Goal: Information Seeking & Learning: Find specific fact

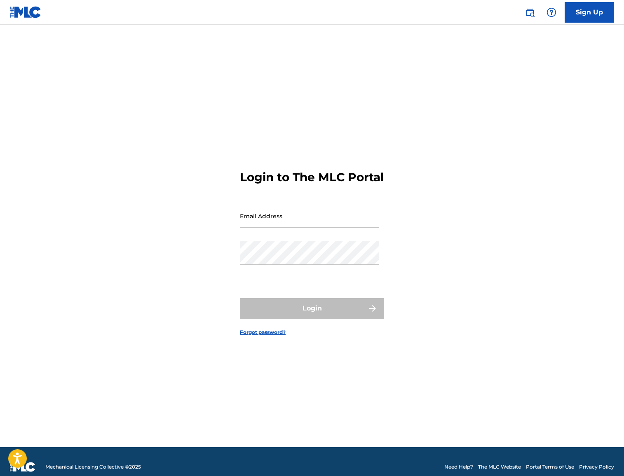
click at [266, 220] on input "Email Address" at bounding box center [309, 215] width 139 height 23
type input "[PERSON_NAME][EMAIL_ADDRESS][DOMAIN_NAME]"
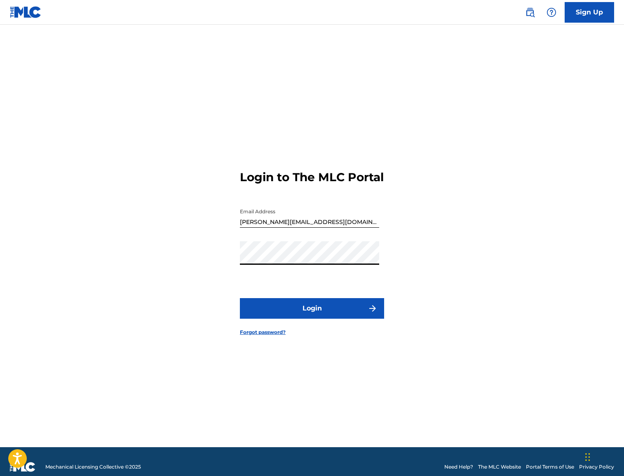
click at [292, 310] on button "Login" at bounding box center [312, 308] width 144 height 21
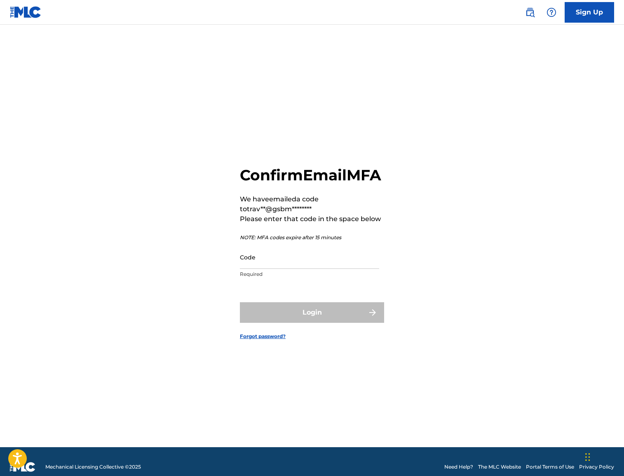
click at [260, 269] on input "Code" at bounding box center [309, 257] width 139 height 23
click at [257, 269] on input "Code" at bounding box center [309, 257] width 139 height 23
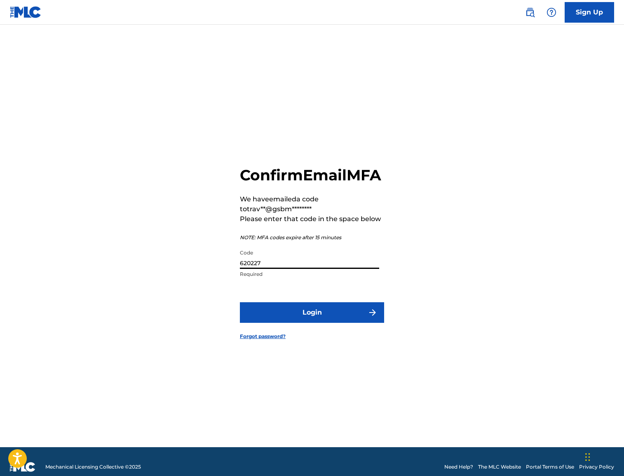
type input "620227"
click at [328, 320] on button "Login" at bounding box center [312, 312] width 144 height 21
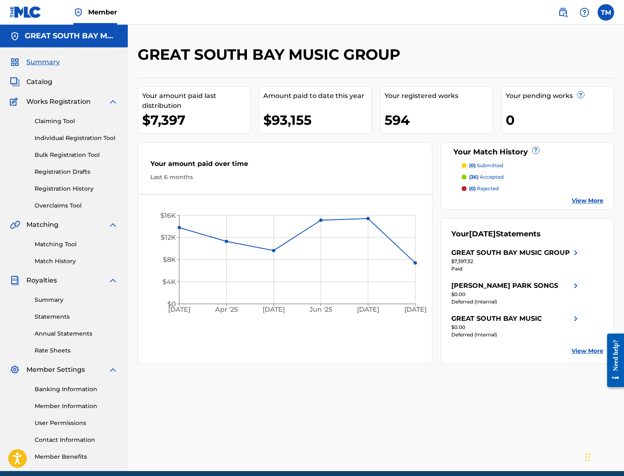
click at [39, 86] on span "Catalog" at bounding box center [39, 82] width 26 height 10
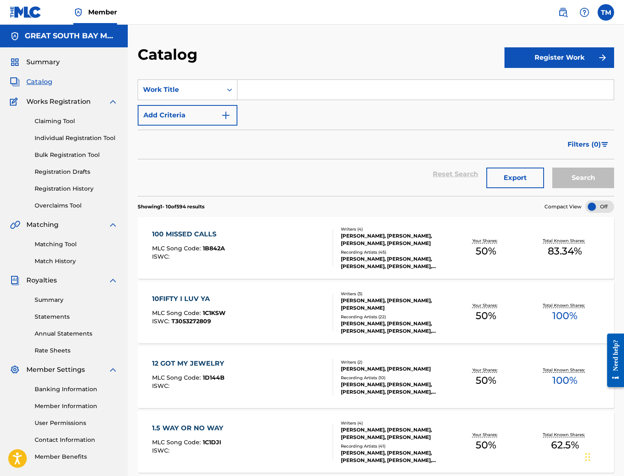
click at [257, 85] on input "Search Form" at bounding box center [425, 90] width 376 height 20
type input "sacrifices"
click at [583, 178] on button "Search" at bounding box center [583, 178] width 62 height 21
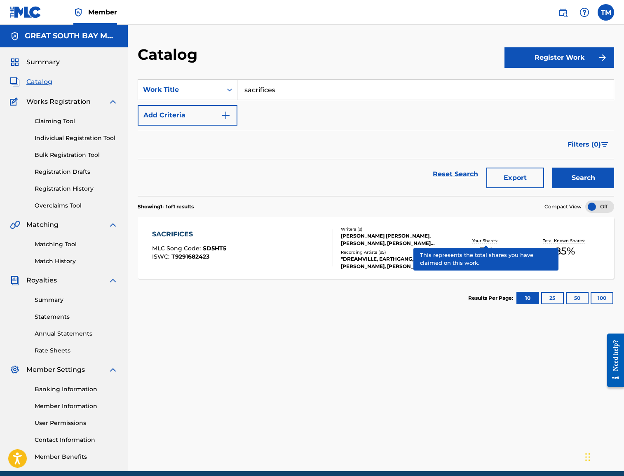
click at [480, 238] on p "Your Shares:" at bounding box center [485, 241] width 27 height 6
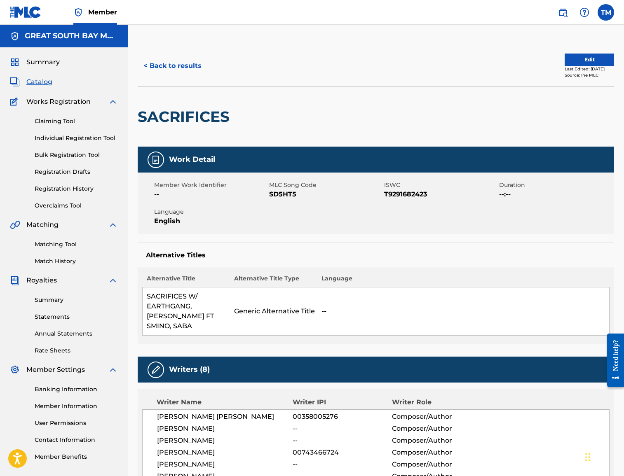
click at [181, 68] on button "< Back to results" at bounding box center [173, 66] width 70 height 21
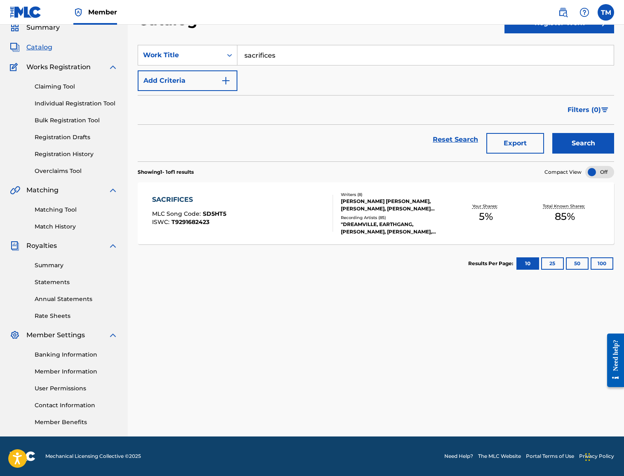
scroll to position [35, 0]
click at [441, 215] on div "Recording Artists ( 85 )" at bounding box center [393, 218] width 105 height 6
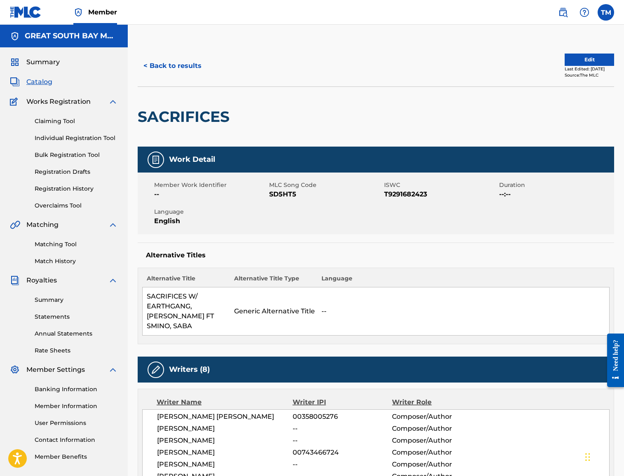
click at [42, 61] on span "Summary" at bounding box center [42, 62] width 33 height 10
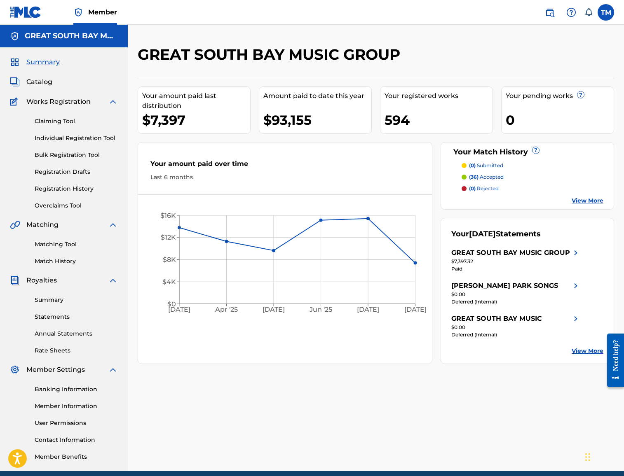
click at [41, 81] on span "Catalog" at bounding box center [39, 82] width 26 height 10
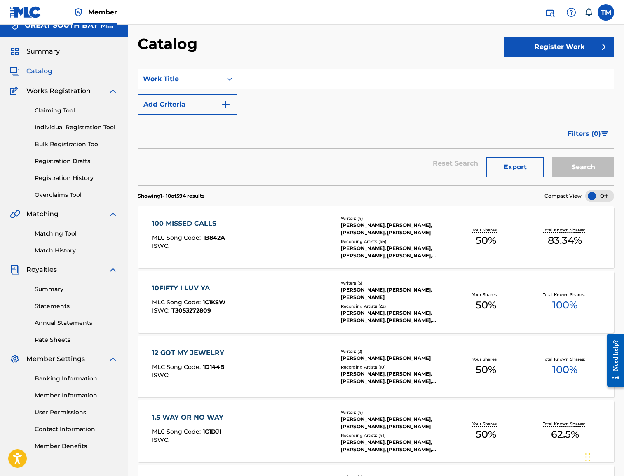
scroll to position [9, 0]
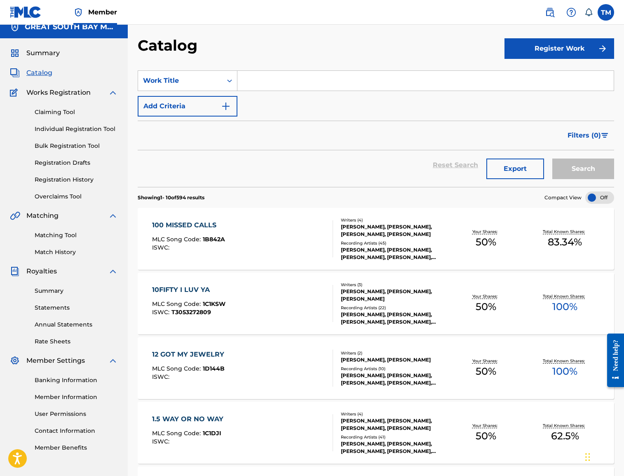
click at [257, 80] on input "Search Form" at bounding box center [425, 81] width 376 height 20
type input "sacrifices"
click at [583, 169] on button "Search" at bounding box center [583, 169] width 62 height 21
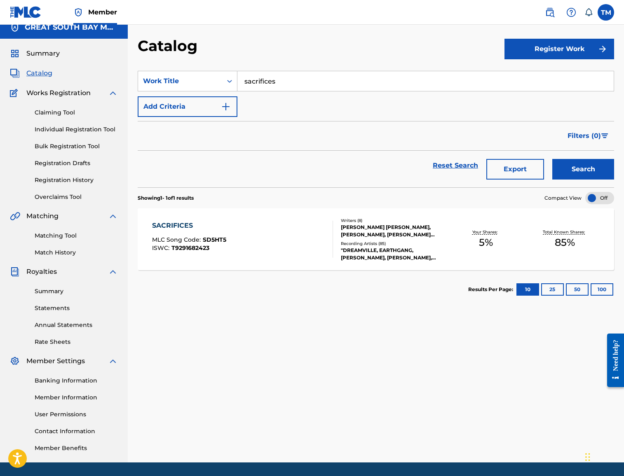
click at [343, 243] on div "Recording Artists ( 85 )" at bounding box center [393, 244] width 105 height 6
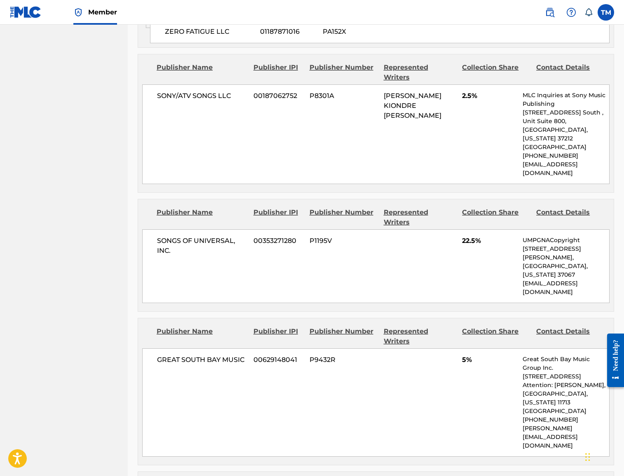
scroll to position [1631, 0]
